Goal: Task Accomplishment & Management: Manage account settings

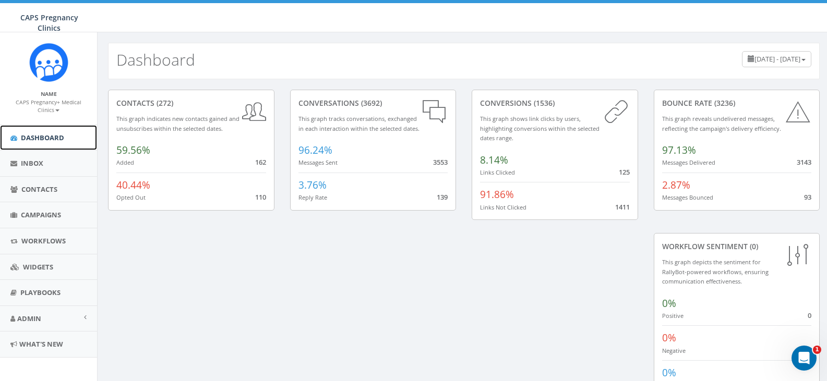
click at [31, 133] on span "Dashboard" at bounding box center [42, 137] width 43 height 9
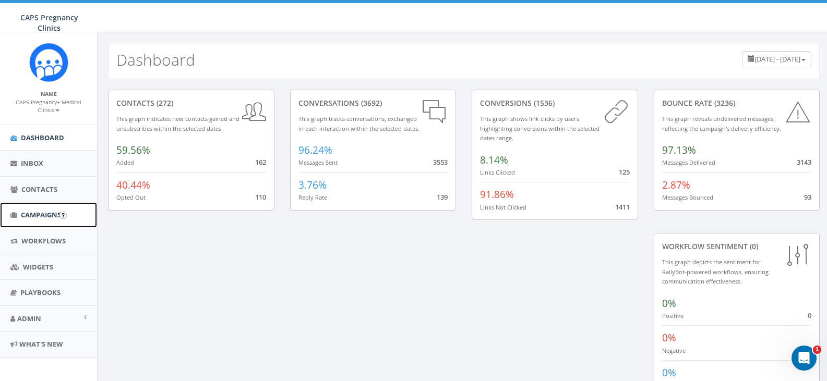
click at [47, 217] on span "Campaigns" at bounding box center [41, 214] width 40 height 9
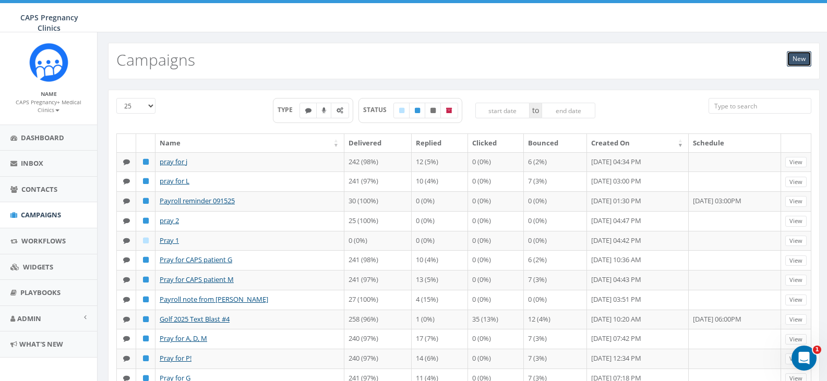
click at [796, 62] on link "New" at bounding box center [799, 59] width 25 height 16
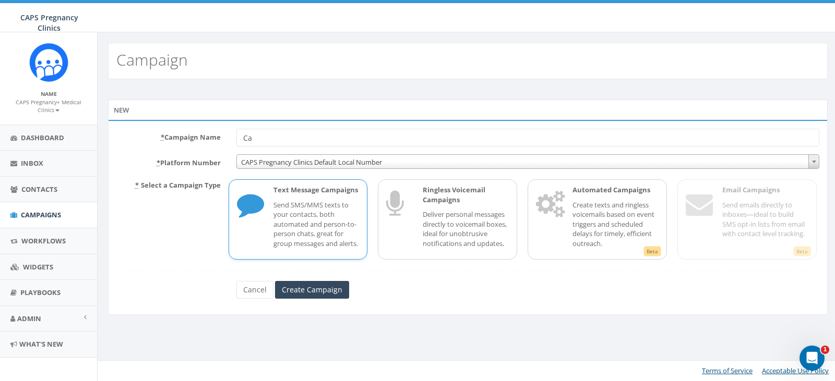
type input "C"
click at [328, 299] on input "Create Campaign" at bounding box center [312, 290] width 74 height 18
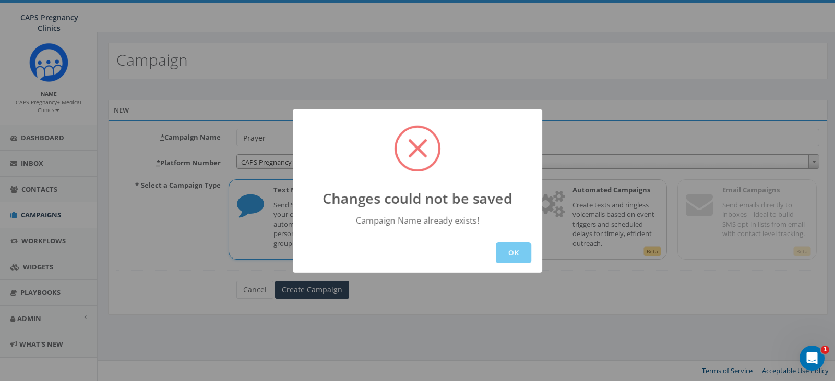
click at [505, 248] on button "OK" at bounding box center [513, 253] width 35 height 21
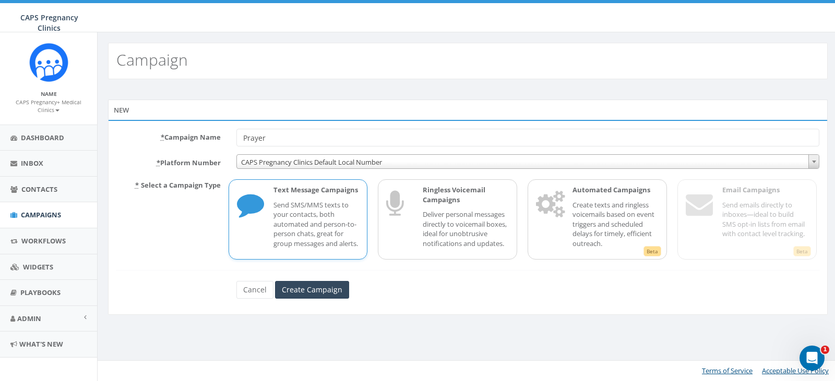
click at [296, 142] on input "Prayer" at bounding box center [527, 138] width 583 height 18
type input "Prayer for two patients"
click at [325, 298] on input "Create Campaign" at bounding box center [312, 290] width 74 height 18
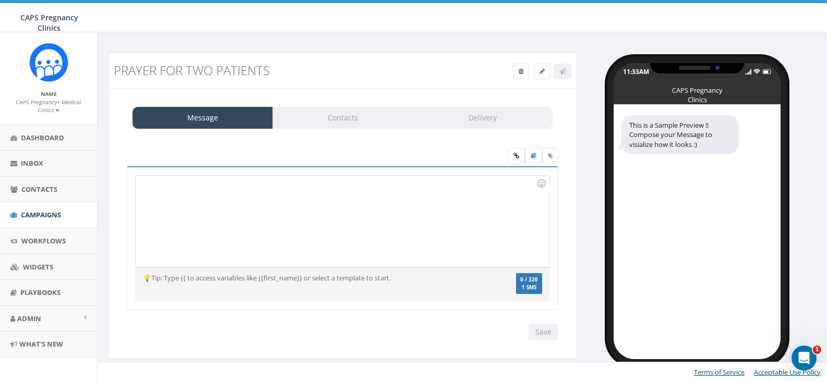
click at [219, 181] on div at bounding box center [342, 221] width 413 height 91
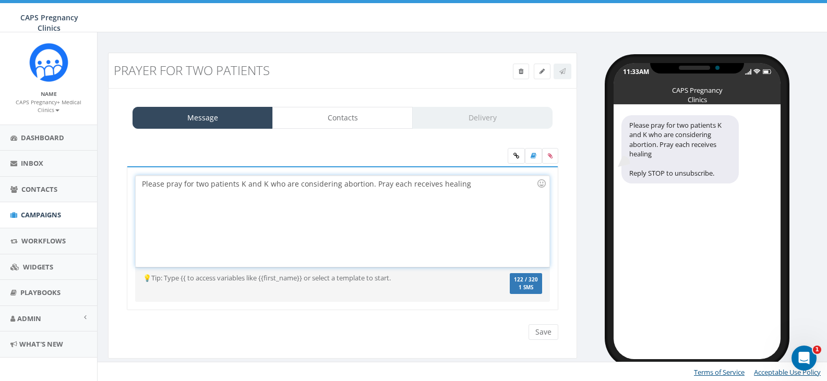
click at [466, 179] on div "Please pray for two patients K and K who are considering abortion. Pray each re…" at bounding box center [342, 221] width 413 height 91
drag, startPoint x: 468, startPoint y: 187, endPoint x: 436, endPoint y: 188, distance: 32.4
click at [436, 188] on div "Please pray for two patients K and K who are considering abortion. Pray each re…" at bounding box center [342, 221] width 413 height 91
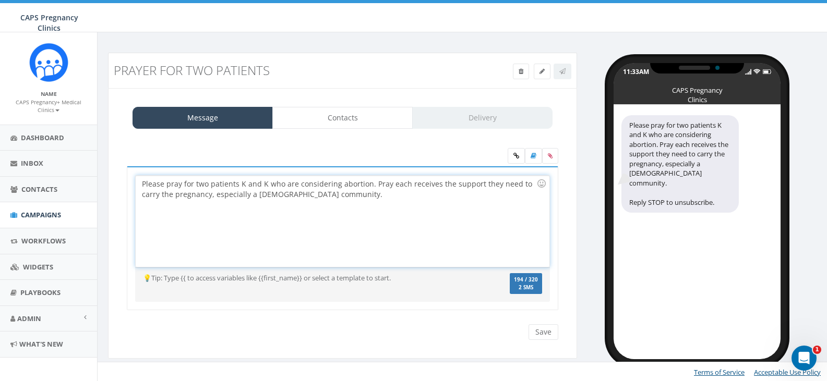
drag, startPoint x: 512, startPoint y: 185, endPoint x: 512, endPoint y: 190, distance: 5.7
click at [512, 185] on div "Please pray for two patients K and K who are considering abortion. Pray each re…" at bounding box center [342, 221] width 413 height 91
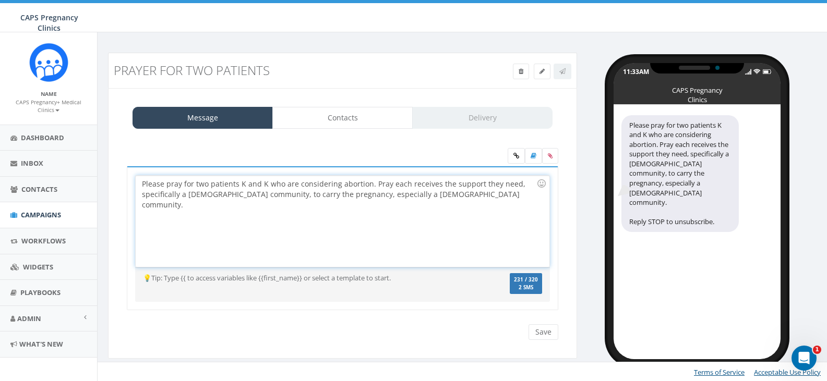
click at [518, 180] on div "Please pray for two patients K and K who are considering abortion. Pray each re…" at bounding box center [342, 221] width 413 height 91
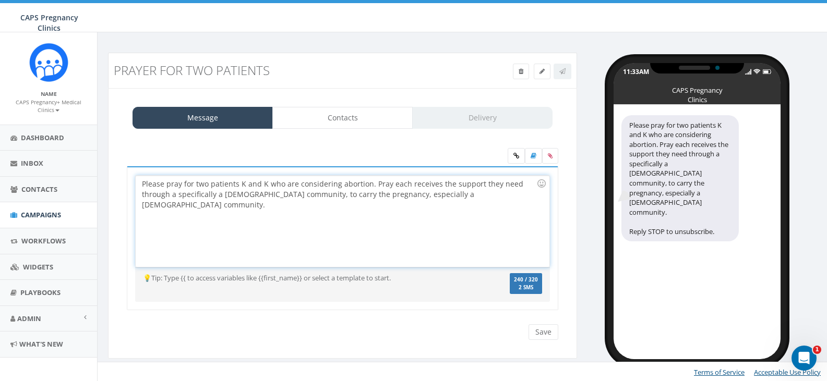
click at [201, 195] on div "Please pray for two patients K and K who are considering abortion. Pray each re…" at bounding box center [342, 221] width 413 height 91
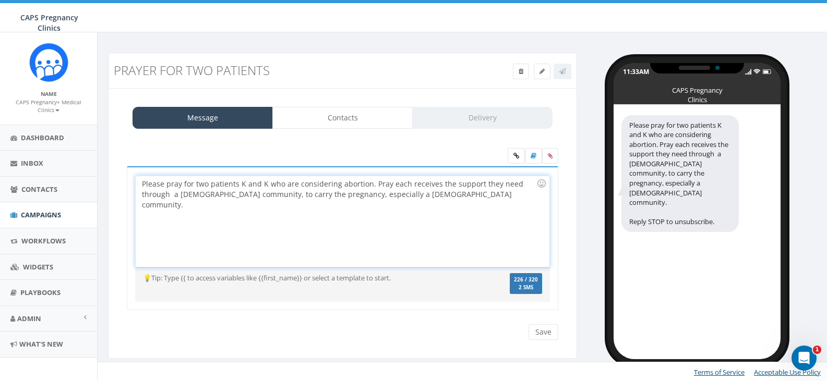
click at [179, 194] on div "Please pray for two patients K and K who are considering abortion. Pray each re…" at bounding box center [342, 221] width 413 height 91
drag, startPoint x: 246, startPoint y: 194, endPoint x: 248, endPoint y: 201, distance: 7.1
click at [246, 195] on div "Please pray for two patients K and K who are considering abortion. Pray each re…" at bounding box center [342, 221] width 413 height 91
drag, startPoint x: 320, startPoint y: 195, endPoint x: 457, endPoint y: 196, distance: 137.2
click at [457, 196] on div "Please pray for two patients K and K who are considering abortion. Pray each re…" at bounding box center [342, 221] width 413 height 91
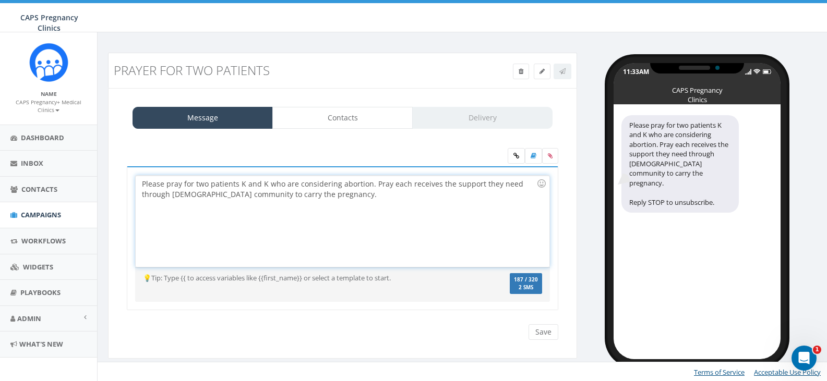
click at [406, 184] on div "Please pray for two patients K and K who are considering abortion. Pray each re…" at bounding box center [342, 221] width 413 height 91
click at [388, 184] on div "Please pray for two patients K and K who are considering abortion. Pray each wo…" at bounding box center [342, 221] width 413 height 91
click at [429, 188] on div "Please pray for two patients K and K who are considering abortion. Pray each wo…" at bounding box center [342, 221] width 413 height 91
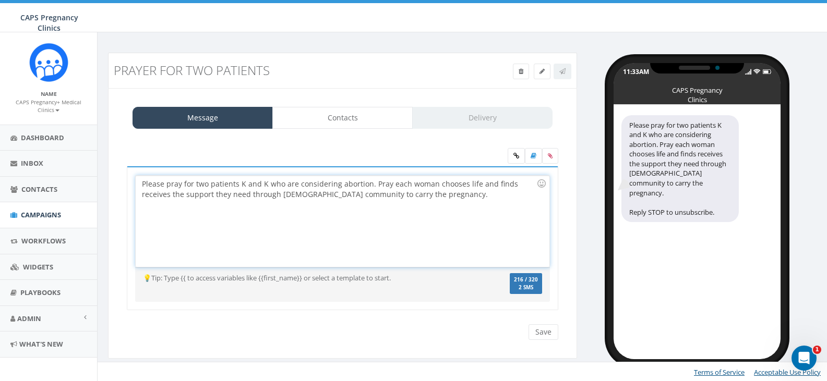
click at [493, 184] on div "Please pray for two patients K and K who are considering abortion. Pray each wo…" at bounding box center [342, 221] width 413 height 91
drag, startPoint x: 401, startPoint y: 195, endPoint x: 305, endPoint y: 195, distance: 95.5
click at [305, 195] on div "Please pray for two patients K and K who are considering abortion. Pray each wo…" at bounding box center [342, 221] width 413 height 91
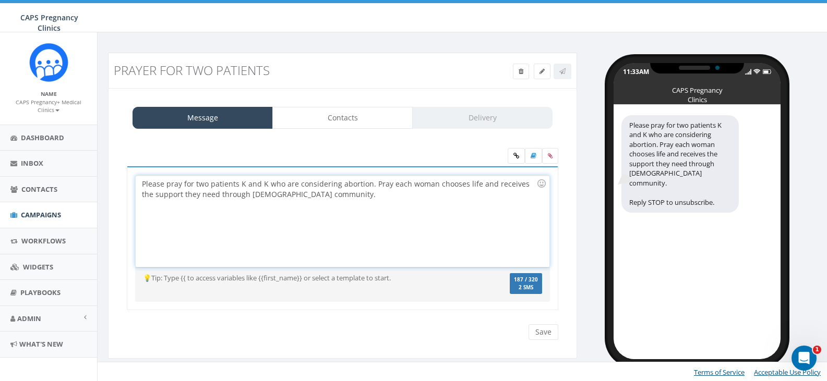
click at [255, 197] on div "Please pray for two patients K and K who are considering abortion. Pray each wo…" at bounding box center [342, 221] width 413 height 91
click at [253, 197] on div "Please pray for two patients K and K who are considering abortion. Pray each wo…" at bounding box center [342, 221] width 413 height 91
click at [335, 196] on div "Please pray for two patients K and K who are considering abortion. Pray each wo…" at bounding box center [342, 221] width 413 height 91
click at [308, 196] on div "Please pray for two patients K and K who are considering abortion. Pray each wo…" at bounding box center [342, 221] width 413 height 91
click at [305, 196] on div "Please pray for two patients K and K who are considering abortion. Pray each wo…" at bounding box center [342, 221] width 413 height 91
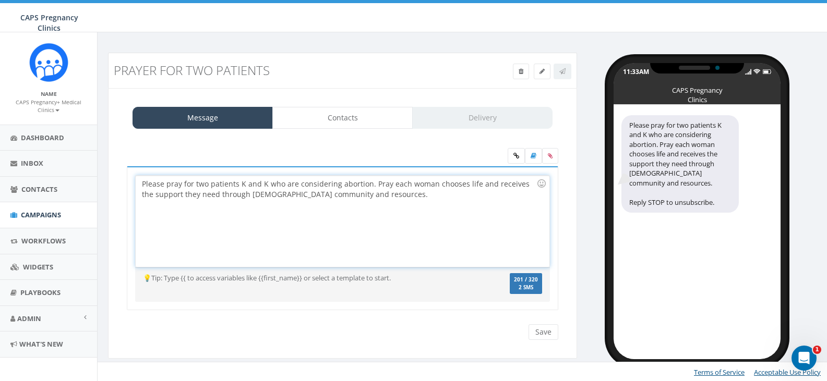
click at [407, 202] on div "Please pray for two patients K and K who are considering abortion. Pray each wo…" at bounding box center [342, 221] width 413 height 91
click at [533, 332] on input "Save" at bounding box center [544, 333] width 30 height 16
click at [355, 118] on link "Contacts" at bounding box center [342, 118] width 140 height 22
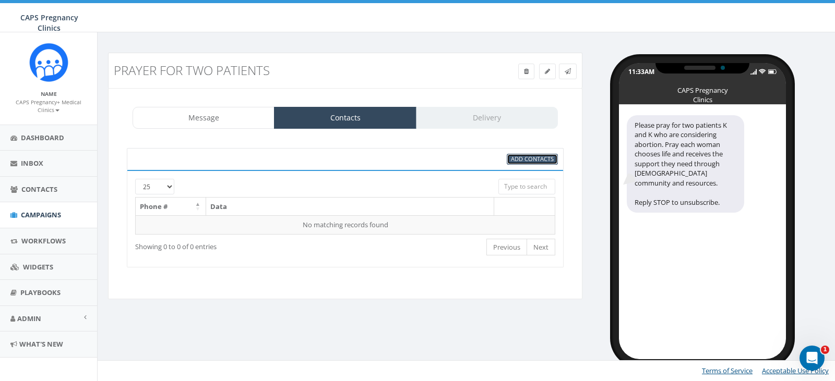
click at [534, 161] on span "Add Contacts" at bounding box center [532, 159] width 43 height 8
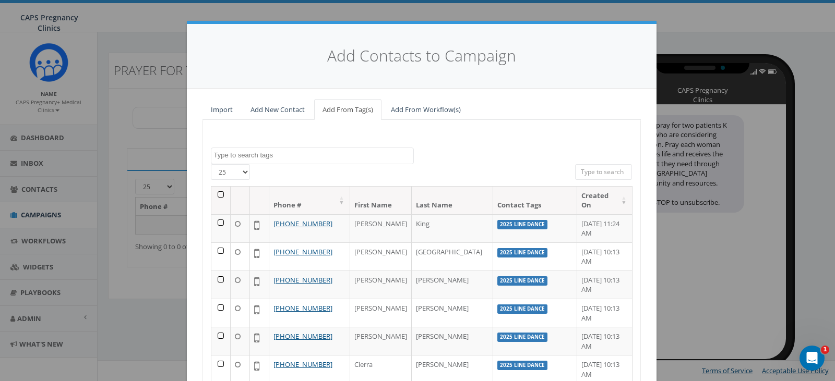
click at [224, 152] on textarea "Search" at bounding box center [313, 155] width 199 height 9
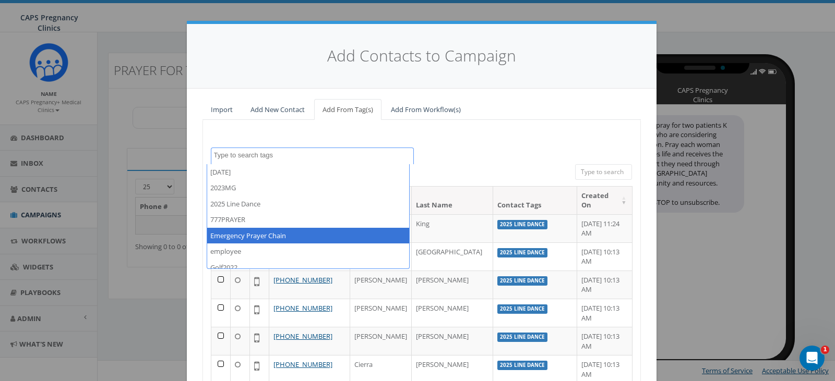
select select "Emergency Prayer Chain"
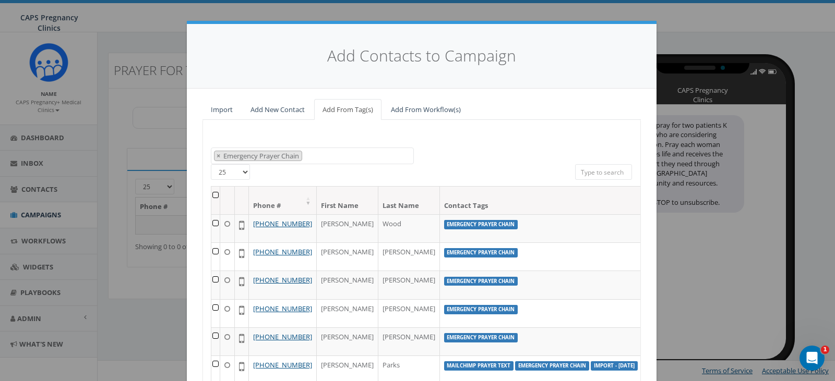
click at [212, 195] on th at bounding box center [215, 201] width 9 height 28
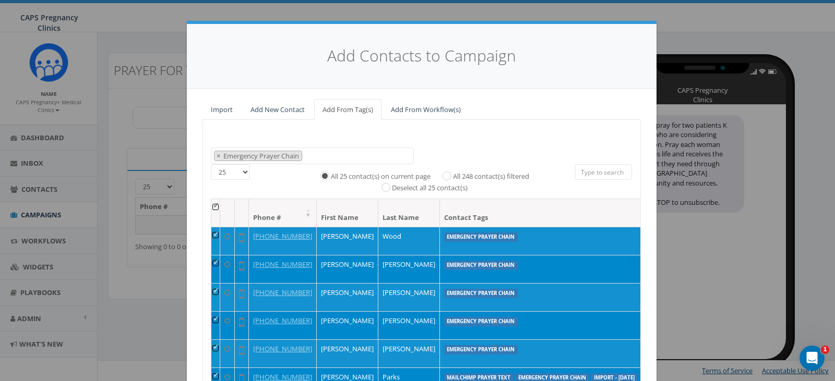
click at [472, 174] on label "All 248 contact(s) filtered" at bounding box center [491, 177] width 76 height 10
click at [453, 174] on input "All 248 contact(s) filtered" at bounding box center [449, 175] width 7 height 7
radio input "true"
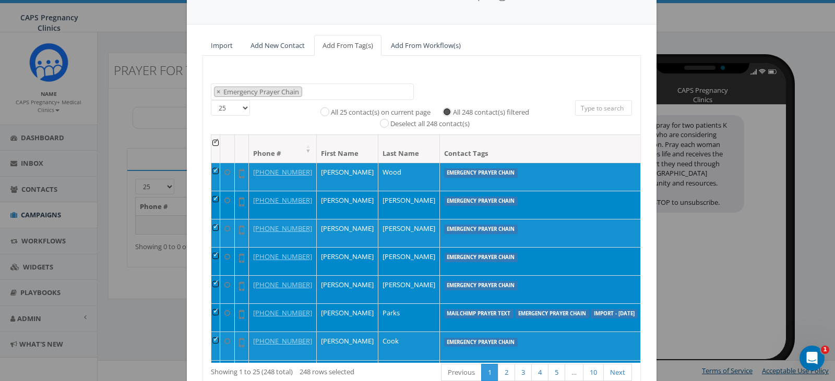
scroll to position [133, 0]
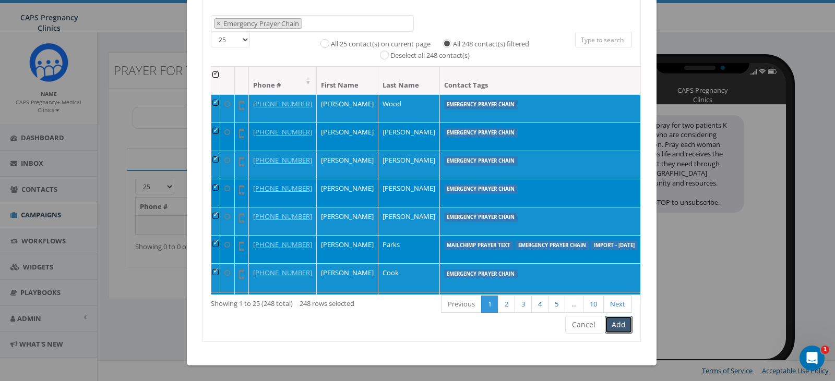
click at [620, 324] on button "Add" at bounding box center [619, 325] width 28 height 18
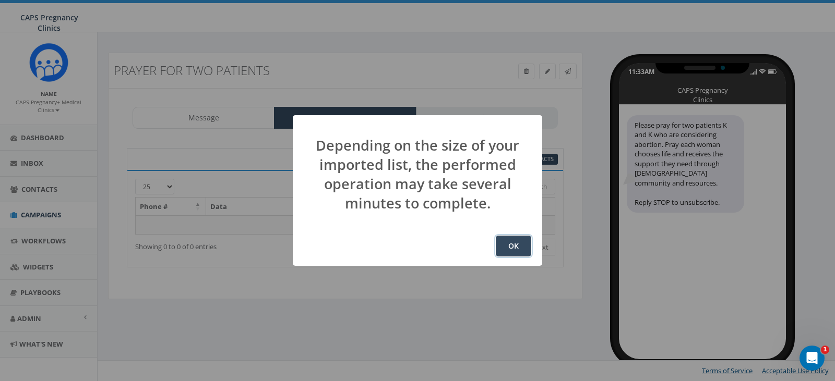
click at [506, 253] on button "OK" at bounding box center [513, 246] width 35 height 21
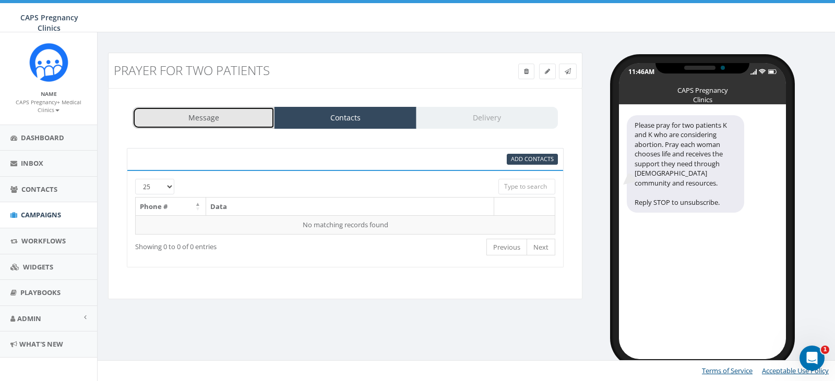
click at [197, 118] on link "Message" at bounding box center [204, 118] width 142 height 22
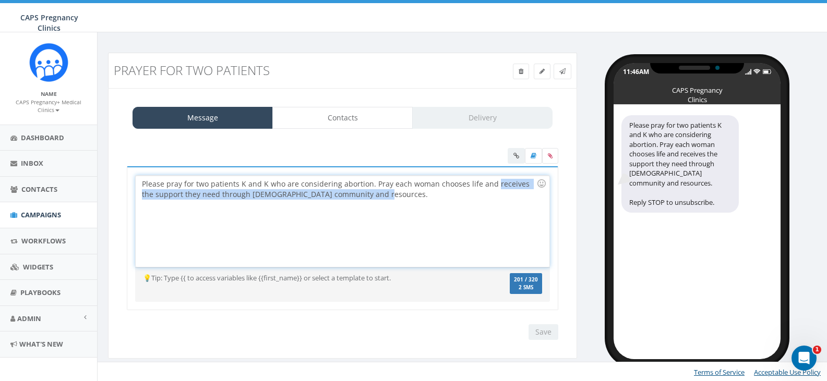
drag, startPoint x: 450, startPoint y: 189, endPoint x: 490, endPoint y: 186, distance: 39.7
click at [490, 186] on div "Please pray for two patients K and K who are considering abortion. Pray each wo…" at bounding box center [342, 221] width 413 height 91
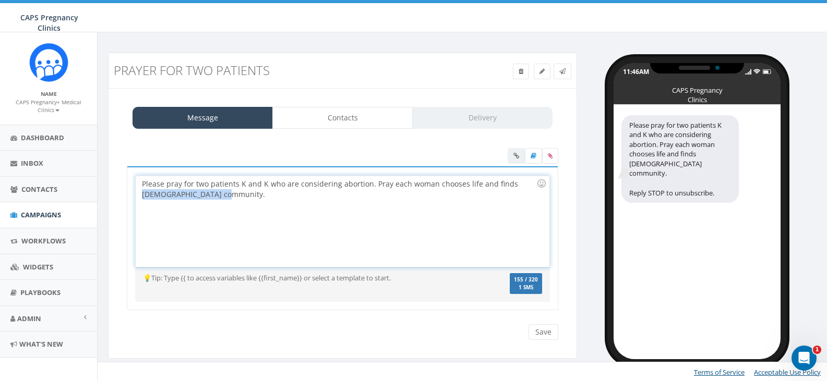
drag, startPoint x: 221, startPoint y: 195, endPoint x: 123, endPoint y: 193, distance: 97.6
click at [123, 193] on div "Please pray for two patients K and K who are considering abortion. Pray each wo…" at bounding box center [342, 245] width 447 height 158
click at [464, 194] on div "Please pray for two patients K and K who are considering abortion. Pray each wo…" at bounding box center [342, 221] width 413 height 91
drag, startPoint x: 213, startPoint y: 193, endPoint x: 228, endPoint y: 194, distance: 14.6
click at [228, 194] on div "Please pray for two patients K and K who are considering abortion. Pray each wo…" at bounding box center [342, 221] width 413 height 91
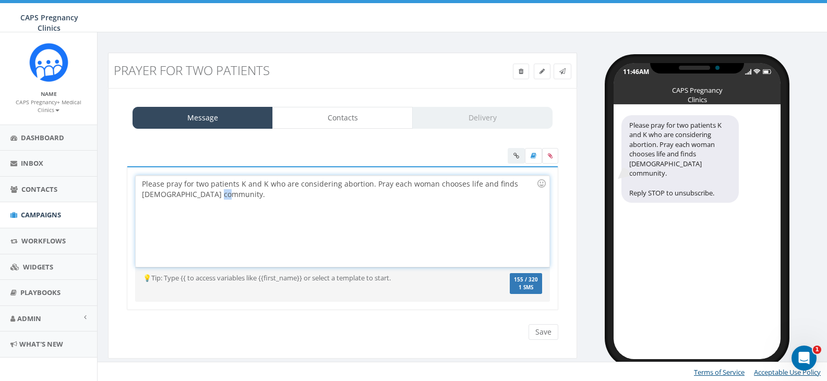
click at [228, 194] on div "Please pray for two patients K and K who are considering abortion. Pray each wo…" at bounding box center [342, 221] width 413 height 91
click at [541, 322] on div "Please pray for two patients K and K who are considering abortion. Pray each wo…" at bounding box center [342, 245] width 447 height 158
click at [544, 330] on input "Save" at bounding box center [544, 333] width 30 height 16
click at [351, 118] on link "Contacts" at bounding box center [342, 118] width 140 height 22
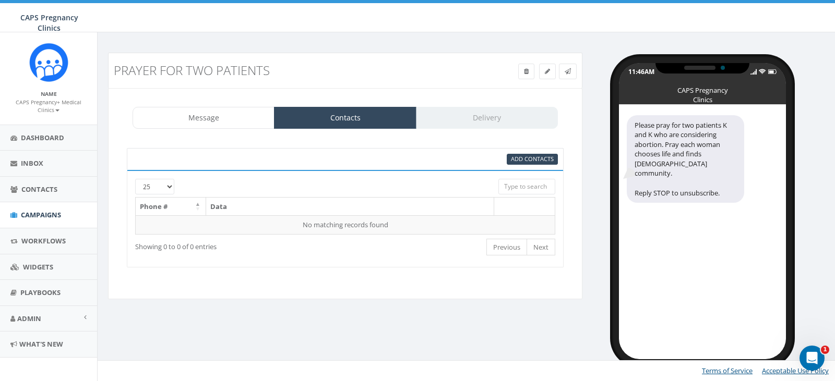
click at [478, 119] on div "Message Contacts Delivery" at bounding box center [345, 118] width 425 height 22
click at [318, 122] on link "Contacts" at bounding box center [345, 118] width 142 height 22
click at [215, 118] on link "Message" at bounding box center [204, 118] width 142 height 22
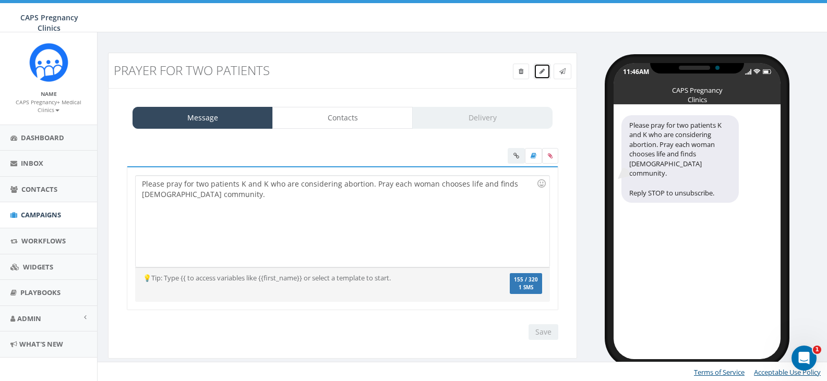
click at [542, 67] on span at bounding box center [541, 71] width 5 height 9
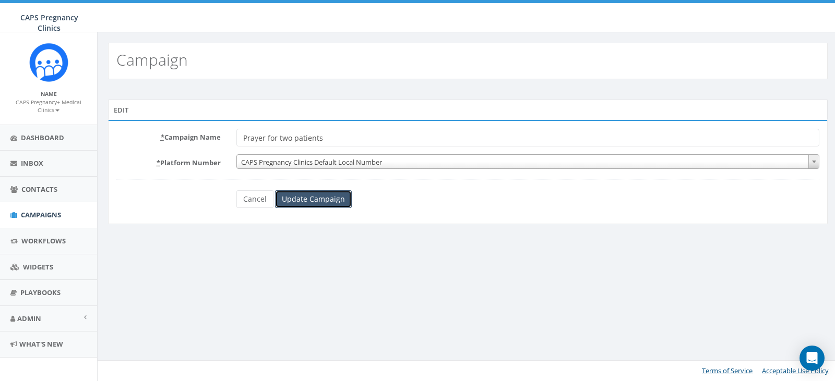
click at [310, 200] on input "Update Campaign" at bounding box center [313, 199] width 77 height 18
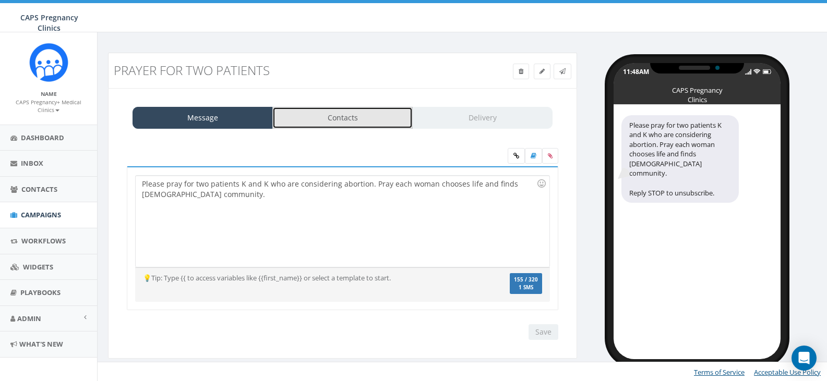
click at [365, 117] on link "Contacts" at bounding box center [342, 118] width 140 height 22
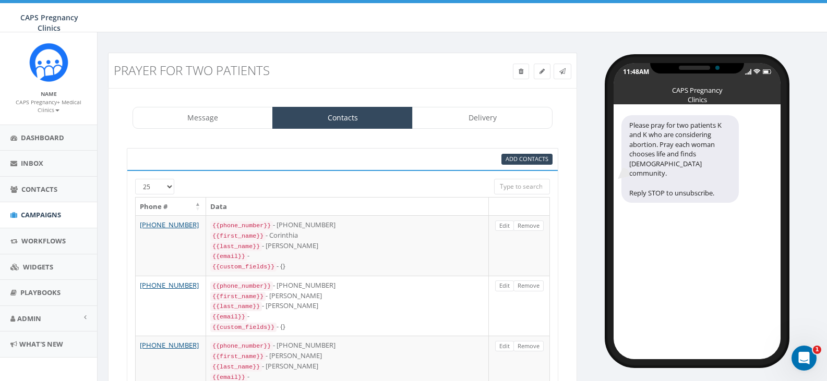
click at [226, 124] on link "Message" at bounding box center [203, 118] width 140 height 22
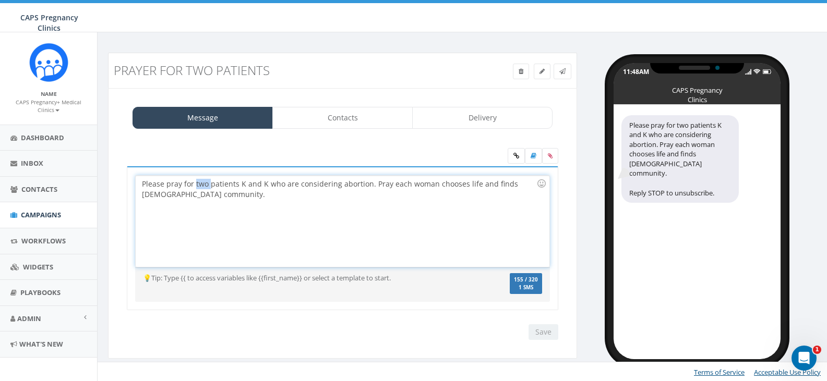
drag, startPoint x: 195, startPoint y: 183, endPoint x: 209, endPoint y: 184, distance: 14.1
click at [209, 184] on div "Please pray for two patients K and K who are considering abortion. Pray each wo…" at bounding box center [342, 221] width 413 height 91
click at [222, 186] on div "Please pray for patients K and K who are considering abortion. Pray each woman …" at bounding box center [342, 221] width 413 height 91
click at [281, 183] on div "Please pray for patients K and K who are considering abortion. Pray each woman …" at bounding box center [342, 221] width 413 height 91
click at [324, 191] on div "Please pray for patients K and K who are both considering abortion. Pray each w…" at bounding box center [342, 221] width 413 height 91
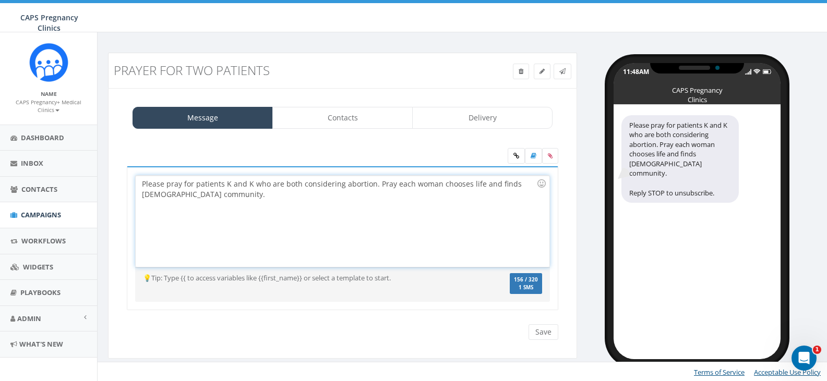
click at [399, 187] on div "Please pray for patients K and K who are both considering abortion. Pray each w…" at bounding box center [342, 221] width 413 height 91
click at [462, 184] on div "Please pray for patients K and K who are both considering abortion. Pray both w…" at bounding box center [342, 221] width 413 height 91
click at [522, 182] on div "Please pray for patients K and K who are both considering abortion. Pray both w…" at bounding box center [342, 221] width 413 height 91
click at [428, 185] on div "Please pray for patients K and K who are both considering abortion. Pray both w…" at bounding box center [342, 221] width 413 height 91
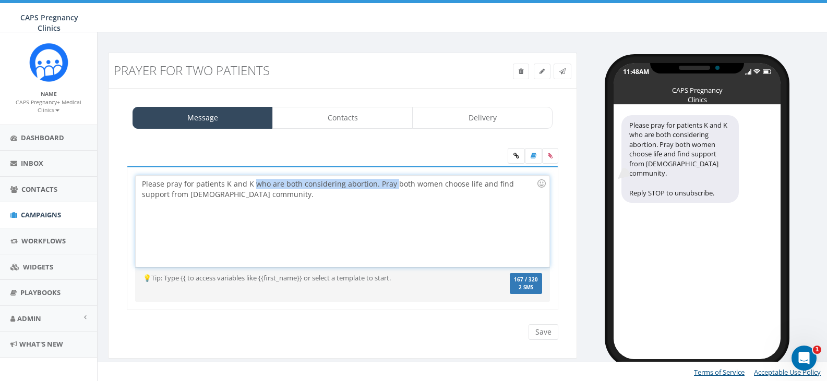
drag, startPoint x: 251, startPoint y: 185, endPoint x: 392, endPoint y: 183, distance: 140.9
click at [392, 183] on div "Please pray for patients K and K who are both considering abortion. Pray both w…" at bounding box center [342, 221] width 413 height 91
click at [266, 181] on div "Please pray for patients K and K who are both considering abortion. Pray both w…" at bounding box center [342, 221] width 413 height 91
click at [246, 185] on div "Please pray for patients K and K who are both considering abortion. Pray both w…" at bounding box center [342, 221] width 413 height 91
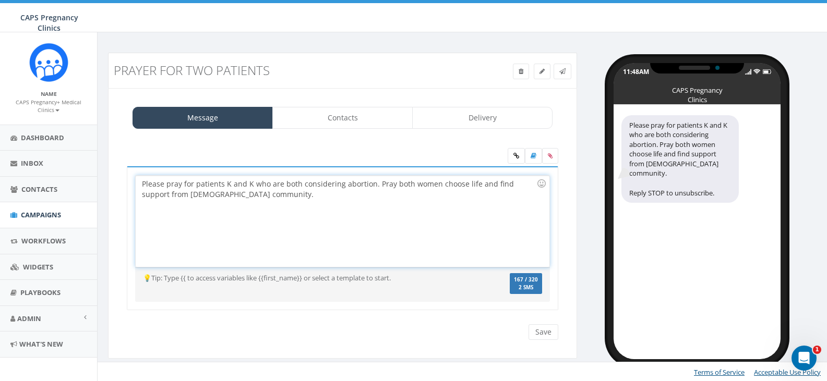
click at [250, 184] on div "Please pray for patients K and K who are both considering abortion. Pray both w…" at bounding box center [342, 221] width 413 height 91
click at [291, 183] on div "Please pray for patients K and K who are both considering abortion. Pray both w…" at bounding box center [342, 221] width 413 height 91
click at [303, 183] on div "Please pray for patients K and K who are both considering abortion. Pray both w…" at bounding box center [342, 221] width 413 height 91
click at [357, 183] on div "Please pray for patients K and K who are both considering abortion. Pray both w…" at bounding box center [342, 221] width 413 height 91
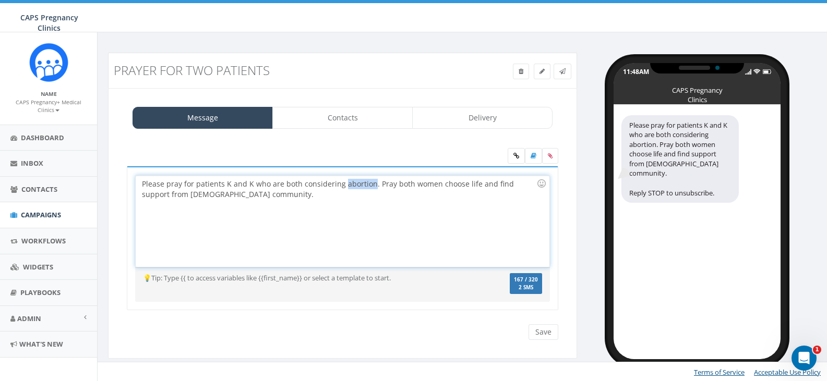
click at [357, 183] on div "Please pray for patients K and K who are both considering abortion. Pray both w…" at bounding box center [342, 221] width 413 height 91
click at [280, 184] on div "Please pray for patients K and K who are both considering abortion. Pray both w…" at bounding box center [342, 221] width 413 height 91
click at [393, 186] on div "Please pray for patients K and K who are both considering abortion. Pray both w…" at bounding box center [342, 221] width 413 height 91
click at [396, 186] on div "Please pray for patients K and K who are both considering abortion. Pray both w…" at bounding box center [342, 221] width 413 height 91
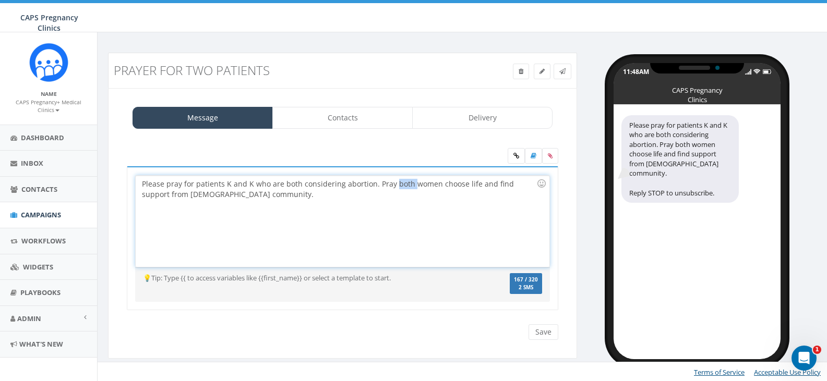
click at [395, 186] on div "Please pray for patients K and K who are both considering abortion. Pray both w…" at bounding box center [342, 221] width 413 height 91
click at [544, 335] on input "Save" at bounding box center [544, 333] width 30 height 16
click at [230, 195] on div "Please pray for patients K and K who are both considering abortion. Pray these …" at bounding box center [342, 221] width 413 height 91
click at [439, 184] on div "Please pray for patients K and K who are both considering abortion. Pray these …" at bounding box center [342, 221] width 413 height 91
click at [345, 123] on link "Contacts" at bounding box center [342, 118] width 140 height 22
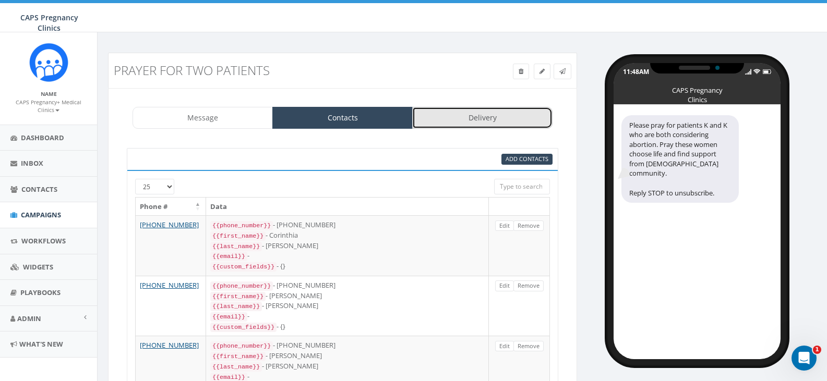
click at [495, 114] on link "Delivery" at bounding box center [482, 118] width 140 height 22
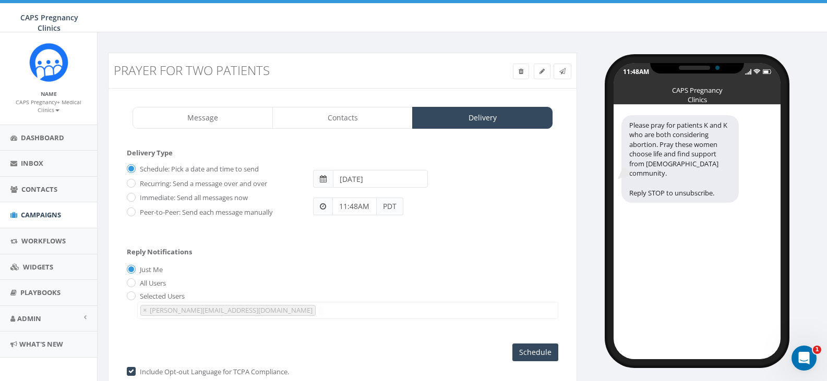
click at [166, 198] on label "Immediate: Send all messages now" at bounding box center [192, 198] width 111 height 10
click at [134, 198] on input "Immediate: Send all messages now" at bounding box center [130, 198] width 7 height 7
radio input "true"
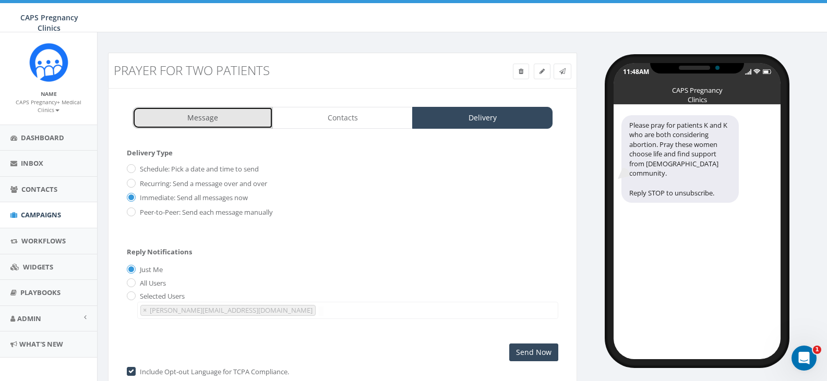
click at [212, 116] on link "Message" at bounding box center [203, 118] width 140 height 22
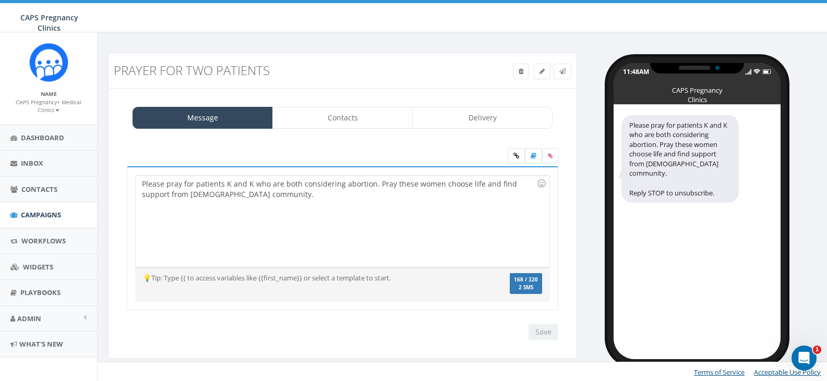
click at [149, 194] on div "Please pray for patients K and K who are both considering abortion. Pray these …" at bounding box center [342, 221] width 413 height 91
click at [519, 182] on div "Please pray for patients K and K who are both considering abortion. Pray these …" at bounding box center [342, 221] width 413 height 91
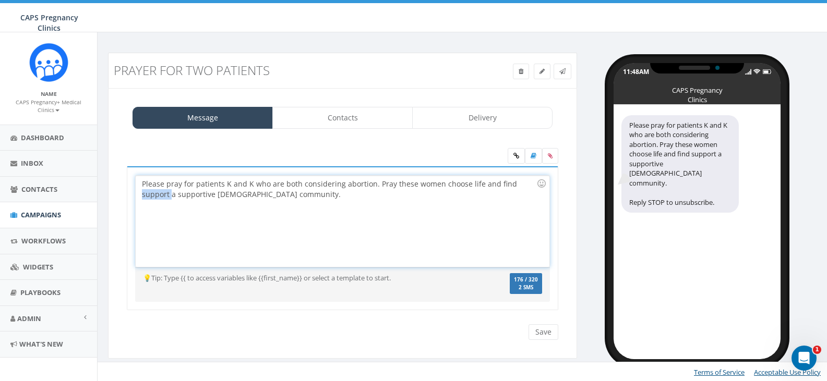
click at [519, 182] on div "Please pray for patients K and K who are both considering abortion. Pray these …" at bounding box center [342, 221] width 413 height 91
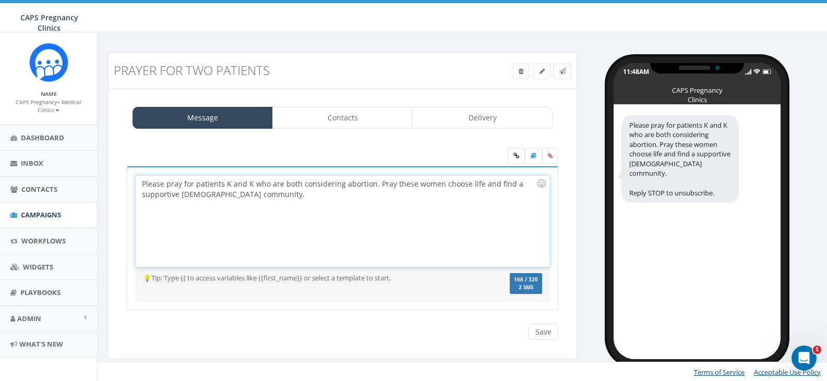
click at [272, 195] on div "Please pray for patients K and K who are both considering abortion. Pray these …" at bounding box center [342, 221] width 413 height 91
click at [520, 179] on div "Please pray for patients K and K who are both considering abortion. Pray these …" at bounding box center [342, 221] width 413 height 91
click at [249, 198] on div "Please pray for patients K and K who are both considering abortion. Pray these …" at bounding box center [342, 221] width 413 height 91
click at [284, 203] on div "Please pray for patients K and K who are both considering abortion. Pray these …" at bounding box center [342, 221] width 413 height 91
drag, startPoint x: 275, startPoint y: 195, endPoint x: 211, endPoint y: 196, distance: 64.7
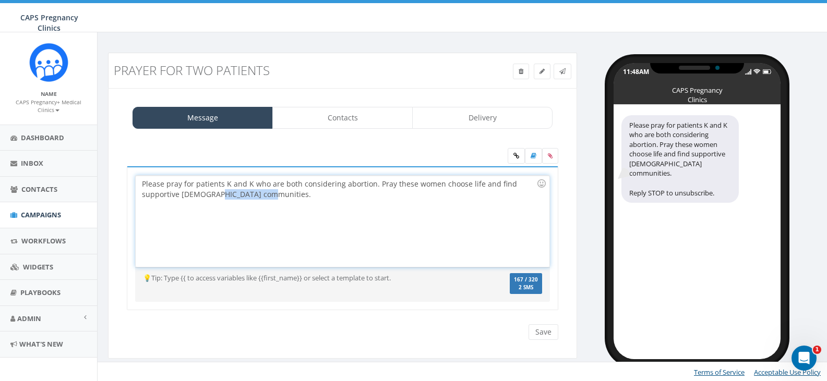
click at [211, 196] on div "Please pray for patients K and K who are both considering abortion. Pray these …" at bounding box center [342, 221] width 413 height 91
drag, startPoint x: 285, startPoint y: 201, endPoint x: 280, endPoint y: 202, distance: 5.8
click at [285, 201] on div "Please pray for patients K and K who are both considering abortion. Pray these …" at bounding box center [342, 221] width 413 height 91
click at [368, 184] on div "Please pray for patients K and K who are both considering abortion. Pray these …" at bounding box center [342, 221] width 413 height 91
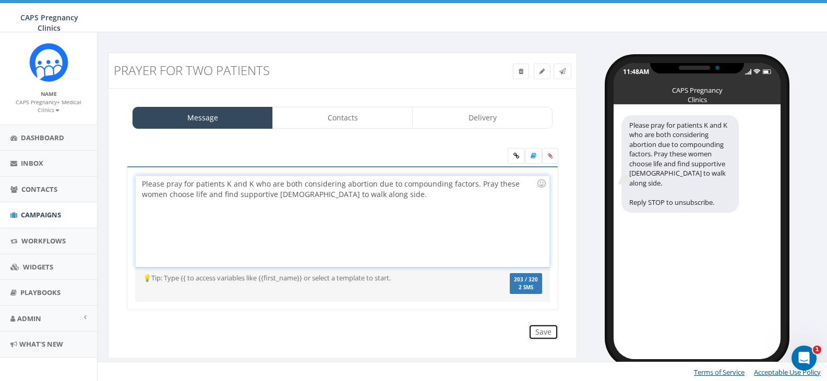
click at [548, 327] on input "Save" at bounding box center [544, 333] width 30 height 16
drag, startPoint x: 352, startPoint y: 197, endPoint x: 253, endPoint y: 202, distance: 98.7
click at [302, 202] on div "Please pray for patients K and K who are both considering abortion due to compo…" at bounding box center [342, 221] width 413 height 91
click at [200, 194] on div "Please pray for patients K and K who are both considering abortion due to compo…" at bounding box center [342, 221] width 413 height 91
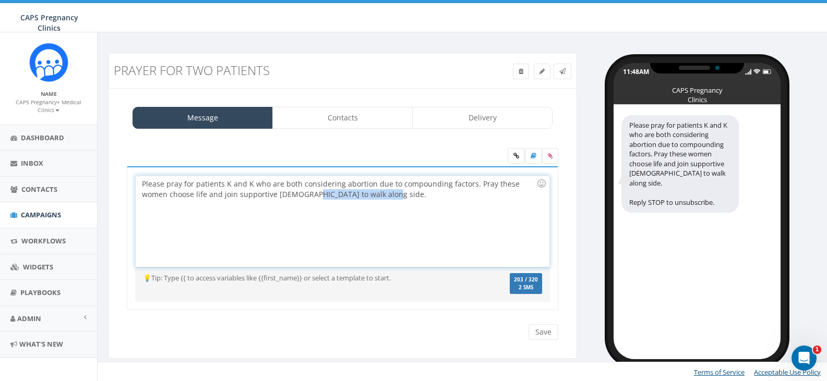
drag, startPoint x: 280, startPoint y: 194, endPoint x: 368, endPoint y: 196, distance: 88.7
click at [369, 196] on div "Please pray for patients K and K who are both considering abortion due to compo…" at bounding box center [342, 221] width 413 height 91
drag, startPoint x: 188, startPoint y: 196, endPoint x: 349, endPoint y: 194, distance: 161.2
click at [349, 194] on div "Please pray for patients K and K who are both considering abortion due to compo…" at bounding box center [342, 221] width 413 height 91
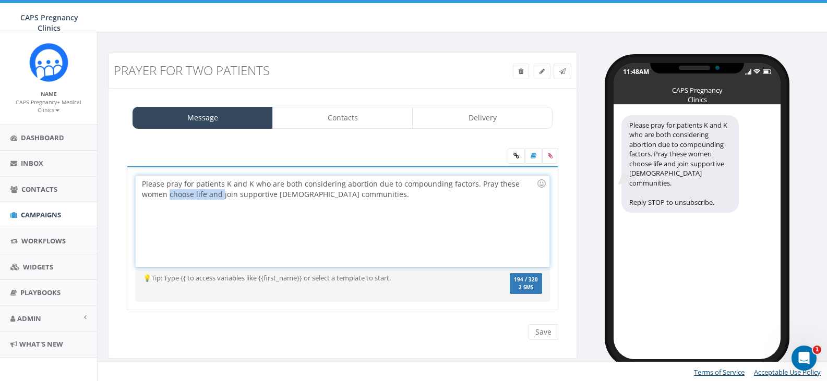
drag, startPoint x: 195, startPoint y: 196, endPoint x: 140, endPoint y: 196, distance: 54.8
click at [140, 196] on div "Please pray for patients K and K who are both considering abortion due to compo…" at bounding box center [342, 221] width 413 height 91
click at [271, 194] on div "Please pray for patients K and K who are both considering abortion due to compo…" at bounding box center [342, 221] width 413 height 91
click at [538, 334] on input "Save" at bounding box center [544, 333] width 30 height 16
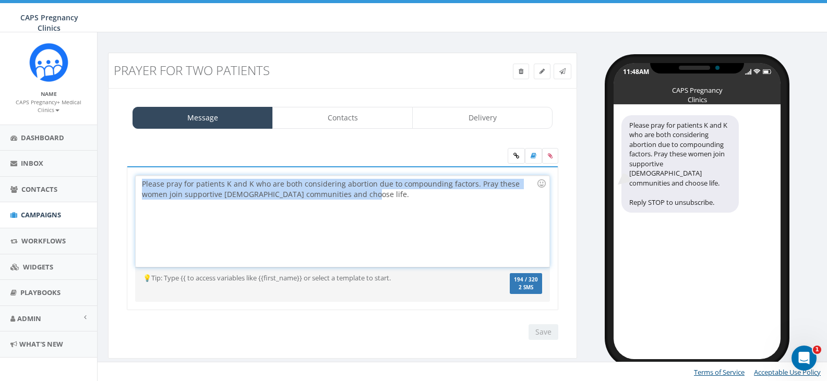
drag, startPoint x: 322, startPoint y: 198, endPoint x: 104, endPoint y: 165, distance: 221.1
click at [104, 165] on div "Prayer for two patients Test Message Status: Message Contacts Delivery Please p…" at bounding box center [342, 213] width 485 height 320
copy div "Please pray for patients K and K who are both considering abortion due to compo…"
click at [344, 208] on div "Please pray for patients K and K who are both considering abortion due to compo…" at bounding box center [342, 221] width 413 height 91
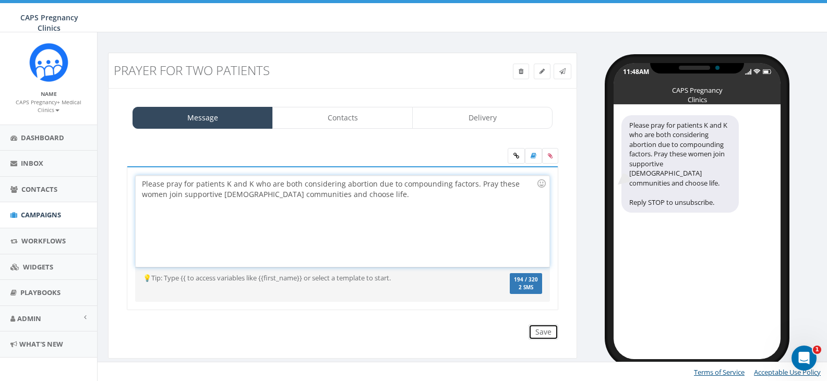
click at [538, 330] on input "Save" at bounding box center [544, 333] width 30 height 16
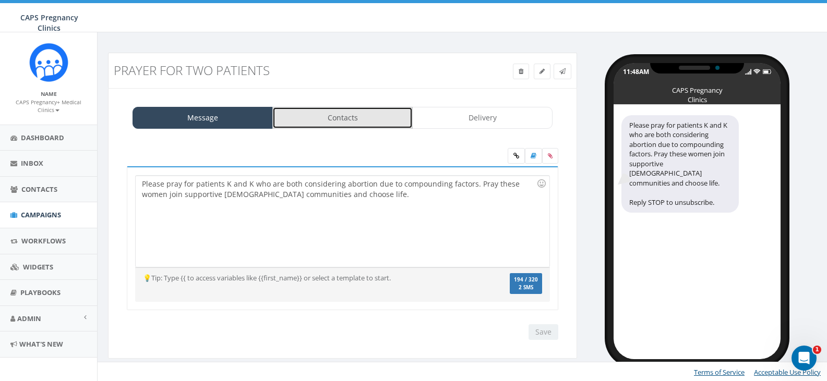
click at [333, 112] on link "Contacts" at bounding box center [342, 118] width 140 height 22
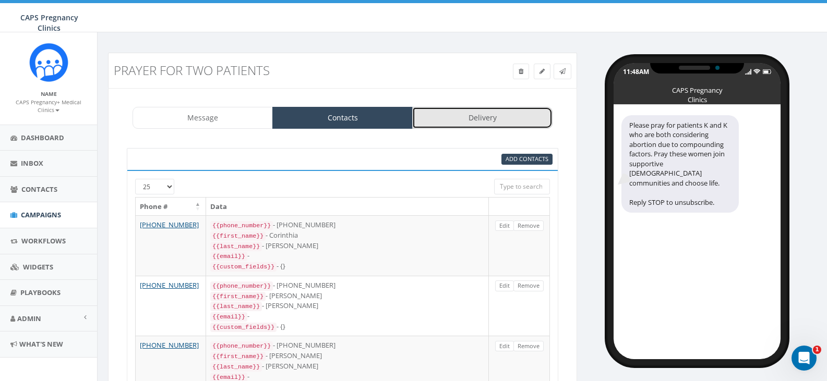
click at [467, 118] on link "Delivery" at bounding box center [482, 118] width 140 height 22
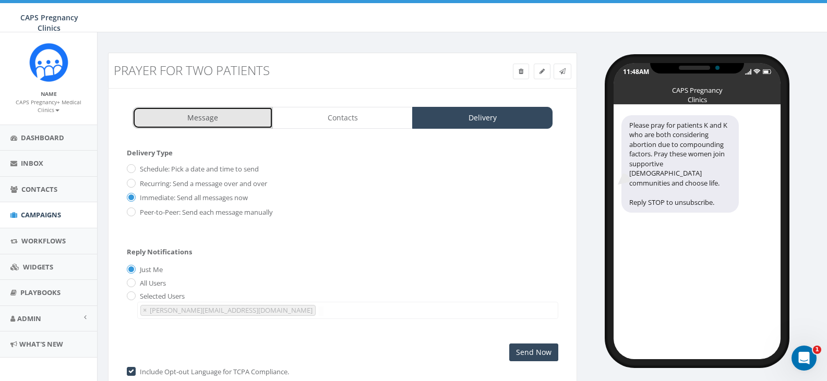
click at [214, 122] on link "Message" at bounding box center [203, 118] width 140 height 22
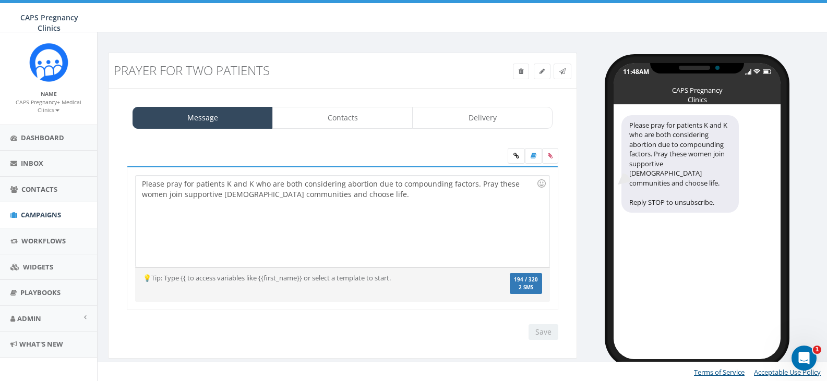
click at [351, 200] on div "Please pray for patients K and K who are both considering abortion due to compo…" at bounding box center [342, 221] width 413 height 91
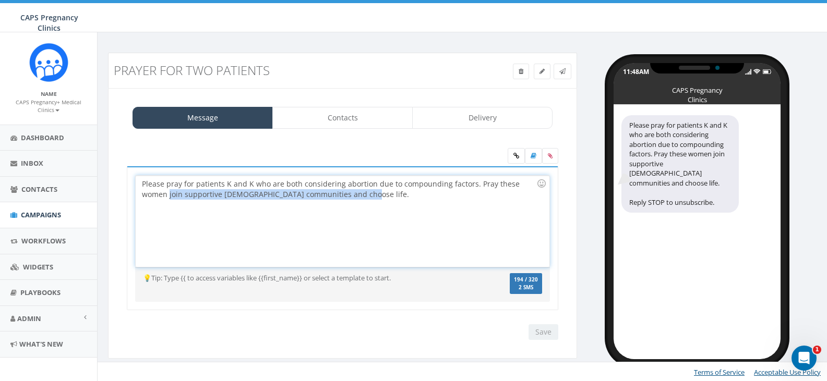
drag, startPoint x: 140, startPoint y: 193, endPoint x: 333, endPoint y: 193, distance: 193.6
click at [333, 193] on div "Please pray for patients K and K who are both considering abortion due to compo…" at bounding box center [342, 221] width 413 height 91
click at [333, 194] on div "Please pray for patients K and K who are both considering abortion due to compo…" at bounding box center [342, 221] width 413 height 91
drag, startPoint x: 472, startPoint y: 183, endPoint x: 479, endPoint y: 200, distance: 18.7
click at [479, 200] on div "Please pray for patients K and K who are both considering abortion due to compo…" at bounding box center [342, 221] width 413 height 91
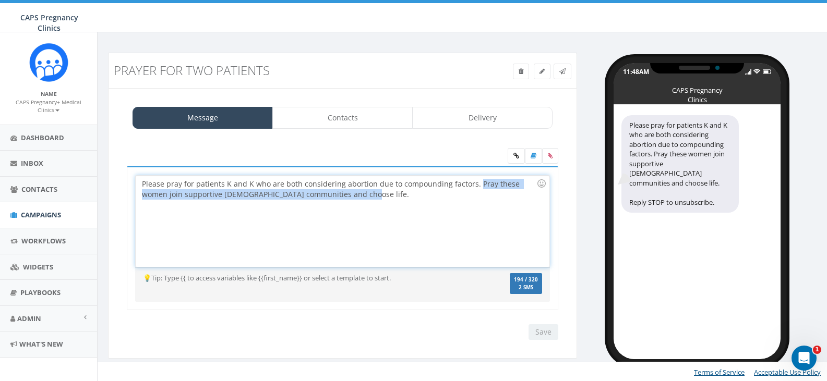
click at [479, 200] on div "Please pray for patients K and K who are both considering abortion due to compo…" at bounding box center [342, 221] width 413 height 91
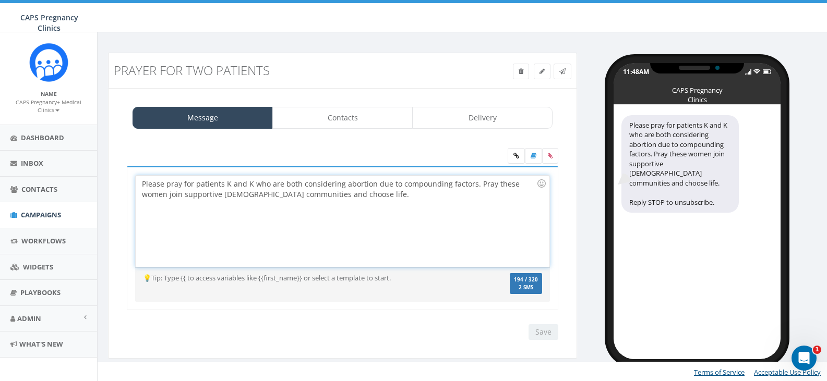
click at [141, 195] on div "Please pray for patients K and K who are both considering abortion due to compo…" at bounding box center [342, 221] width 413 height 91
click at [329, 196] on div "Please pray for patients K and K who are both considering abortion due to compo…" at bounding box center [342, 221] width 413 height 91
drag, startPoint x: 252, startPoint y: 184, endPoint x: 298, endPoint y: 183, distance: 46.4
click at [298, 183] on div "Please pray for patients K and K who are both considering abortion due to compo…" at bounding box center [342, 221] width 413 height 91
click at [195, 184] on div "Please pray for patients K and K who are both considering abortion due to compo…" at bounding box center [342, 221] width 413 height 91
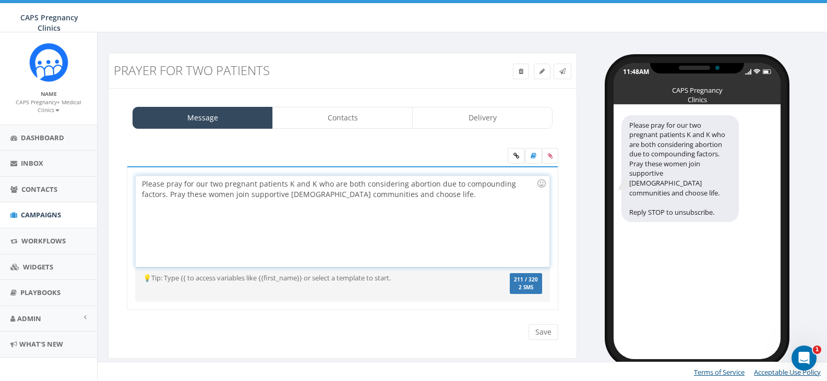
click at [299, 183] on div "Please pray for our two pregnant patients K and K who are both considering abor…" at bounding box center [342, 221] width 413 height 91
click at [317, 206] on div "Please pray for our two pregnant patients K and K who are both considering abor…" at bounding box center [342, 221] width 413 height 91
drag, startPoint x: 164, startPoint y: 183, endPoint x: 280, endPoint y: 176, distance: 116.0
click at [280, 176] on div "Please pray for our two pregnant patients K and K who are both considering abor…" at bounding box center [342, 221] width 413 height 91
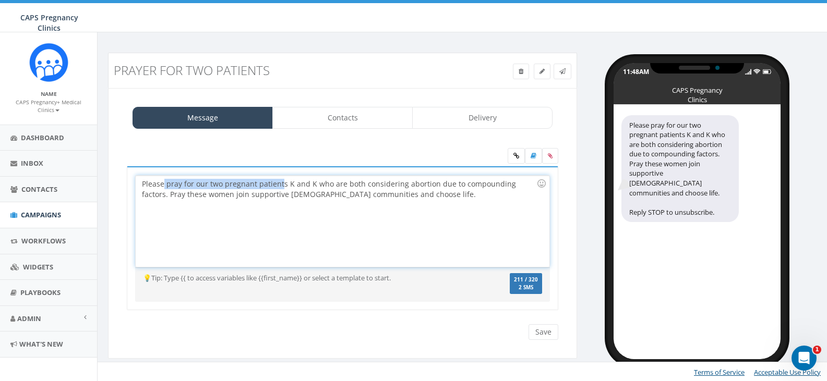
click at [280, 176] on div "Please pray for our two pregnant patients K and K who are both considering abor…" at bounding box center [342, 221] width 413 height 91
click at [165, 183] on div "Please pray for our two pregnant patients K and K who are both considering abor…" at bounding box center [342, 221] width 413 height 91
click at [192, 184] on div "Please pray for our two pregnant patients K and K who are both considering abor…" at bounding box center [342, 221] width 413 height 91
drag, startPoint x: 183, startPoint y: 184, endPoint x: 193, endPoint y: 184, distance: 10.4
click at [186, 184] on div "Please pray for our two pregnant patients K and K who are both considering abor…" at bounding box center [342, 221] width 413 height 91
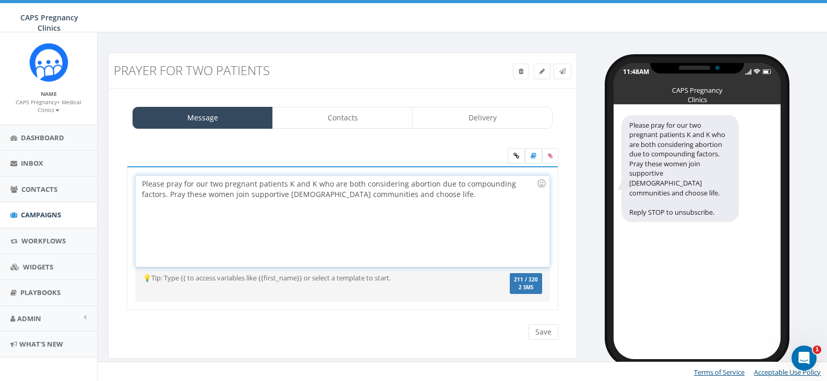
click at [199, 184] on div "Please pray for our two pregnant patients K and K who are both considering abor…" at bounding box center [342, 221] width 413 height 91
click at [207, 184] on div "Please pray for our two pregnant patients K and K who are both considering abor…" at bounding box center [342, 221] width 413 height 91
click at [209, 185] on div "Please pray for our two pregnant patients K and K who are both considering abor…" at bounding box center [342, 221] width 413 height 91
drag, startPoint x: 287, startPoint y: 184, endPoint x: 193, endPoint y: 184, distance: 94.4
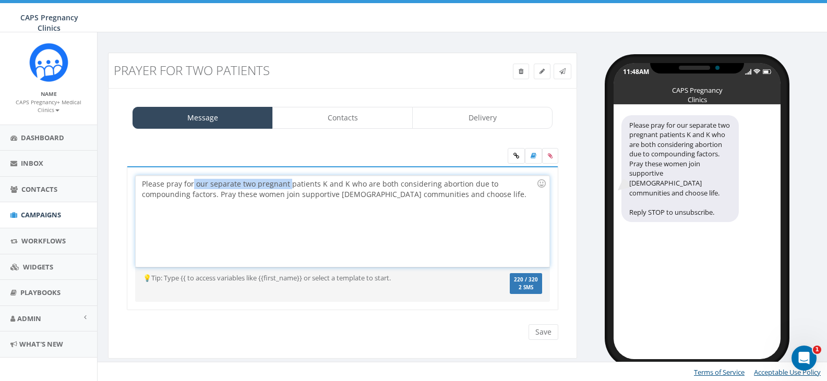
click at [193, 184] on div "Please pray for our separate two pregnant patients K and K who are both conside…" at bounding box center [342, 221] width 413 height 91
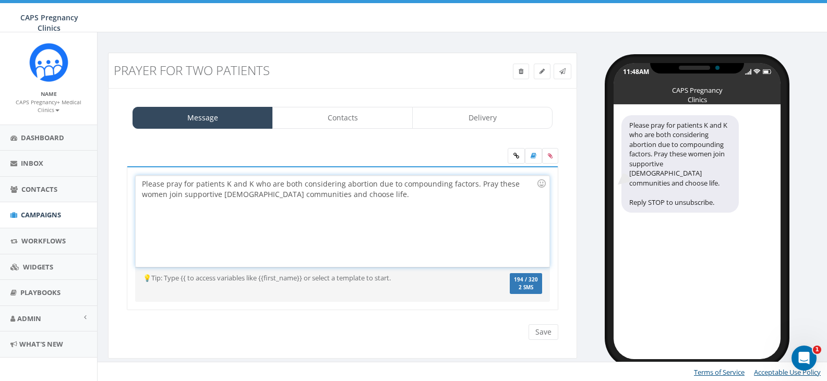
click at [270, 184] on div "Please pray for patients K and K who are both considering abortion due to compo…" at bounding box center [342, 221] width 413 height 91
click at [340, 199] on div "Please pray for patients K and K who are both considering abortion due to compo…" at bounding box center [342, 221] width 413 height 91
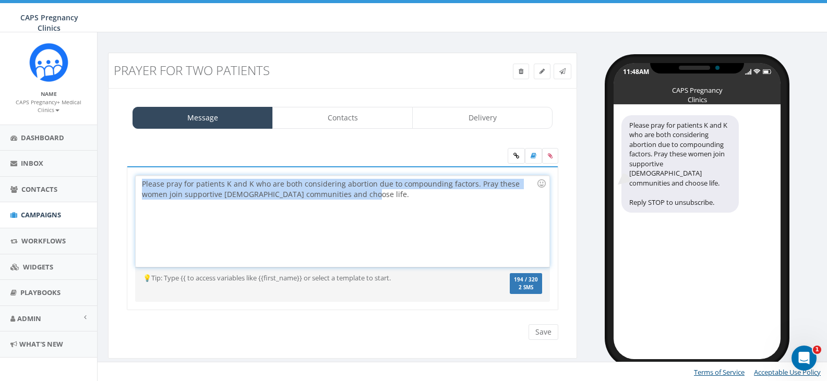
drag, startPoint x: 140, startPoint y: 184, endPoint x: 365, endPoint y: 197, distance: 225.2
click at [366, 197] on div "Please pray for patients K and K who are both considering abortion due to compo…" at bounding box center [342, 221] width 413 height 91
click at [365, 197] on div "Please pray for patients K and K who are both considering abortion due to compo…" at bounding box center [342, 221] width 413 height 91
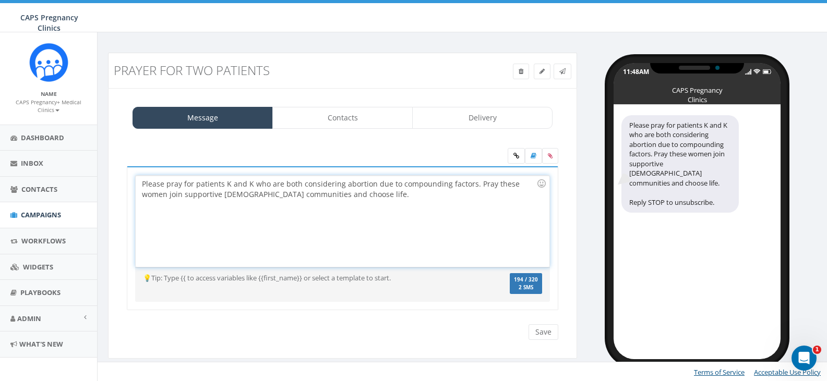
click at [194, 184] on div "Please pray for patients K and K who are both considering abortion due to compo…" at bounding box center [342, 221] width 413 height 91
click at [244, 183] on div "Please pray for our 2 patients K and K who are both considering abortion due to…" at bounding box center [342, 221] width 413 height 91
drag, startPoint x: 298, startPoint y: 185, endPoint x: 336, endPoint y: 184, distance: 37.6
click at [336, 184] on div "Please pray for our 2 patients with the letter K and K who are both considering…" at bounding box center [342, 221] width 413 height 91
click at [253, 186] on div "Please pray for our 2 patients with the letter K. are both considering abortion…" at bounding box center [342, 221] width 413 height 91
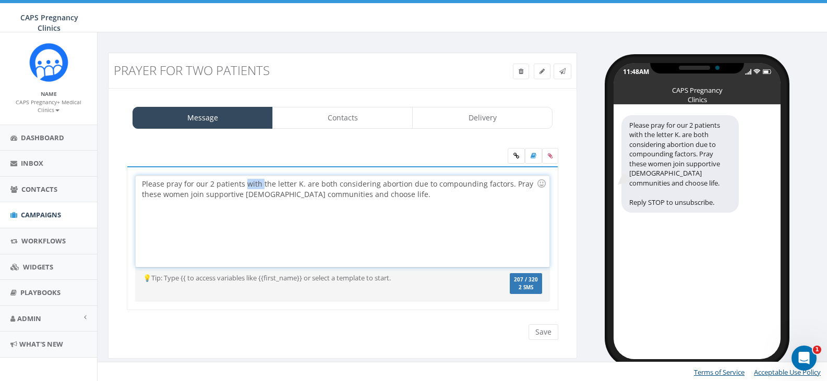
click at [252, 186] on div "Please pray for our 2 patients with the letter K. are both considering abortion…" at bounding box center [342, 221] width 413 height 91
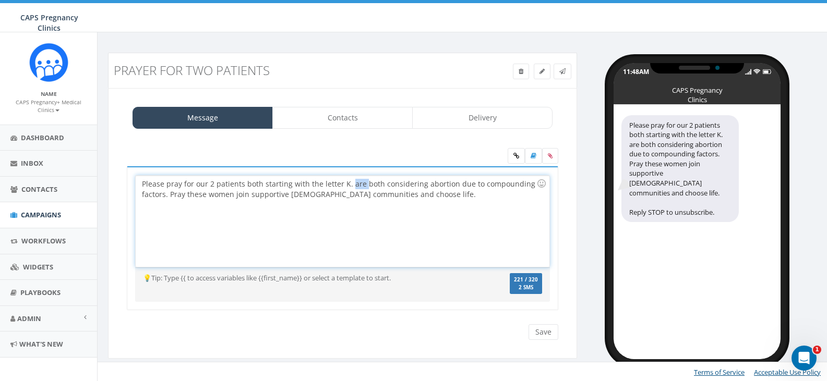
drag, startPoint x: 347, startPoint y: 183, endPoint x: 360, endPoint y: 184, distance: 12.6
click at [360, 184] on div "Please pray for our 2 patients both starting with the letter K. are both consid…" at bounding box center [342, 221] width 413 height 91
click at [344, 186] on div "Please pray for our 2 patients both starting with the letter K. are both consid…" at bounding box center [342, 221] width 413 height 91
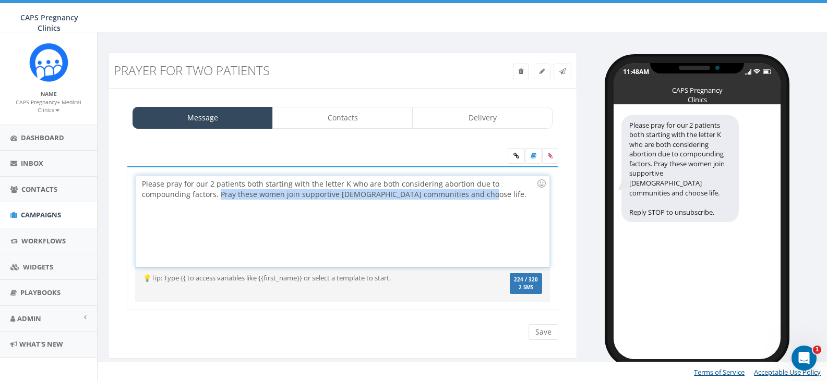
drag, startPoint x: 218, startPoint y: 196, endPoint x: 471, endPoint y: 199, distance: 253.1
click at [471, 199] on div "Please pray for our 2 patients both starting with the letter K who are both con…" at bounding box center [342, 221] width 413 height 91
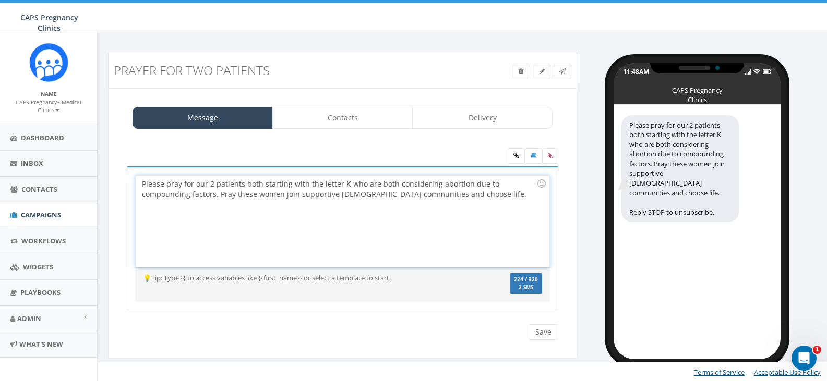
click at [482, 192] on div "Please pray for our 2 patients both starting with the letter K who are both con…" at bounding box center [342, 221] width 413 height 91
click at [480, 196] on div "Please pray for our 2 patients both starting with the letter K who are both con…" at bounding box center [342, 221] width 413 height 91
click at [543, 335] on input "Save" at bounding box center [544, 333] width 30 height 16
drag, startPoint x: 245, startPoint y: 183, endPoint x: 262, endPoint y: 184, distance: 17.8
click at [262, 184] on div "Please pray for our 2 patients both starting with the letter K who are both con…" at bounding box center [342, 221] width 413 height 91
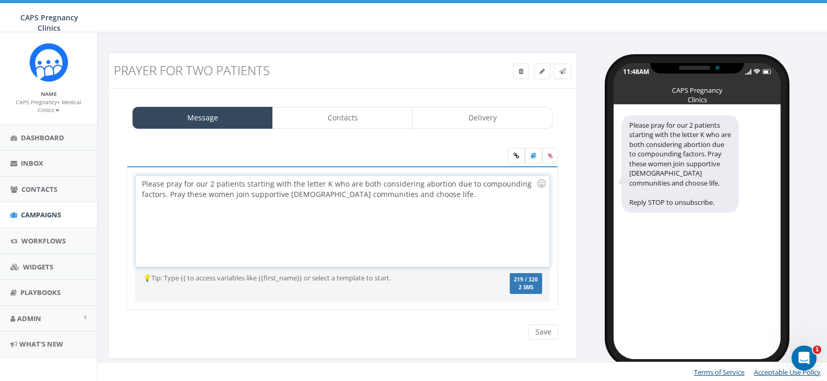
click at [259, 207] on div "Please pray for our 2 patients starting with the letter K who are both consider…" at bounding box center [342, 221] width 413 height 91
click at [214, 187] on div "Please pray for our 2 patients starting with the letter K who are both consider…" at bounding box center [342, 221] width 413 height 91
click at [329, 184] on div "Please pray for our 2 patients starting with the letter K who are both consider…" at bounding box center [342, 221] width 413 height 91
click at [534, 329] on input "Save" at bounding box center [544, 333] width 30 height 16
click at [324, 111] on link "Contacts" at bounding box center [342, 118] width 140 height 22
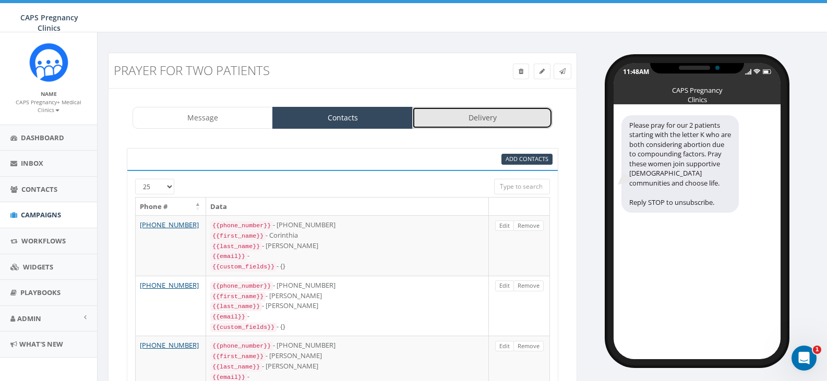
click at [464, 125] on link "Delivery" at bounding box center [482, 118] width 140 height 22
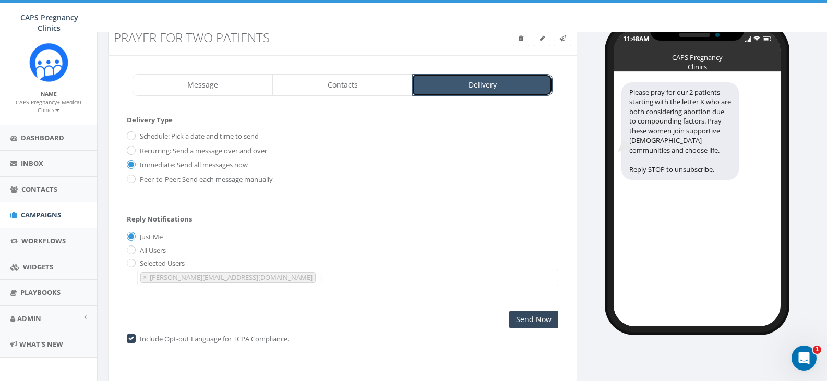
scroll to position [57, 0]
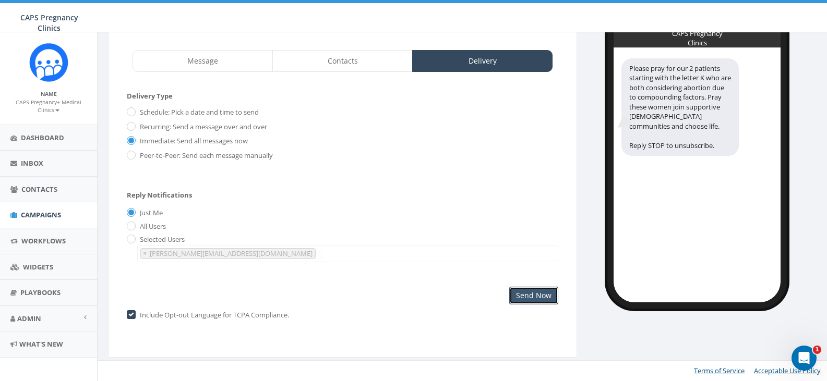
click at [514, 297] on input "Send Now" at bounding box center [533, 296] width 49 height 18
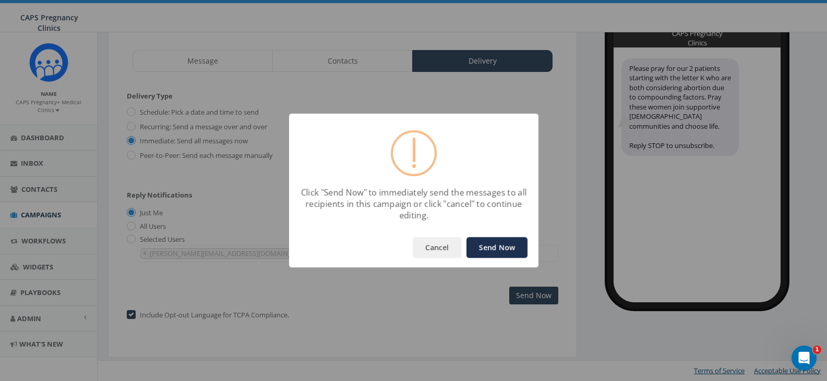
click at [500, 248] on button "Send Now" at bounding box center [496, 247] width 61 height 21
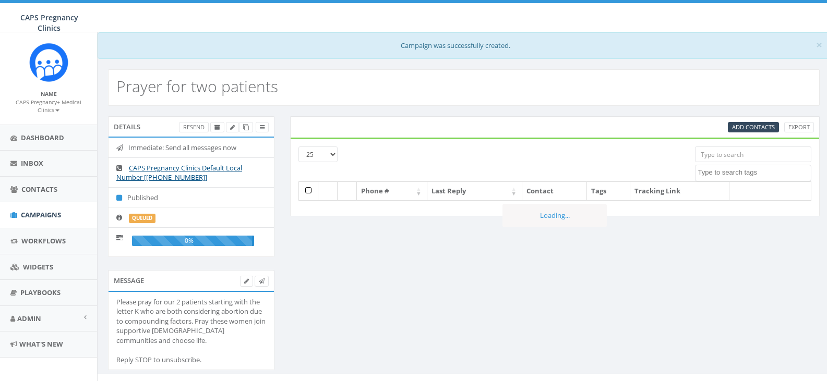
select select
